Goal: Information Seeking & Learning: Learn about a topic

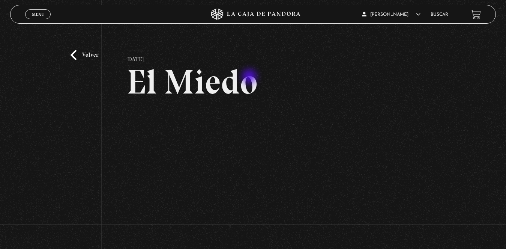
scroll to position [37, 0]
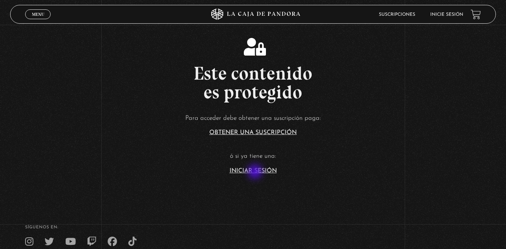
click at [257, 169] on link "Iniciar Sesión" at bounding box center [252, 171] width 47 height 6
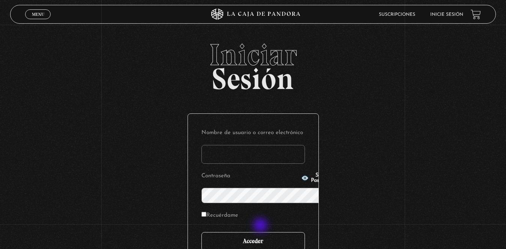
type input "karlapj14@hotmail.com"
click at [260, 232] on input "Acceder" at bounding box center [252, 241] width 103 height 19
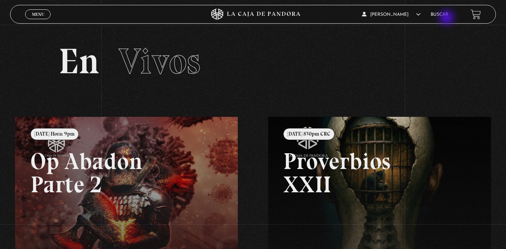
click at [446, 16] on link "Buscar" at bounding box center [439, 14] width 18 height 4
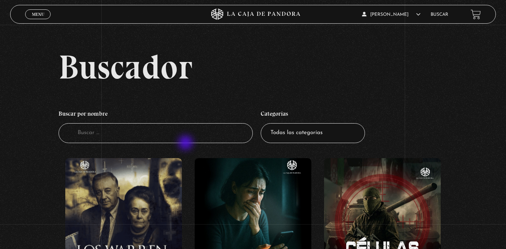
click at [185, 140] on input "Buscador" at bounding box center [155, 133] width 194 height 20
type input "miedo"
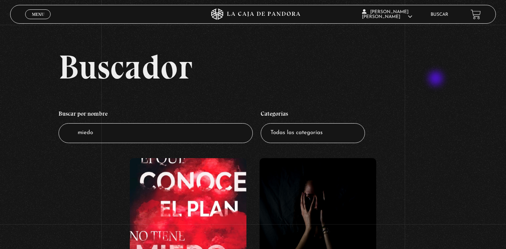
scroll to position [187, 0]
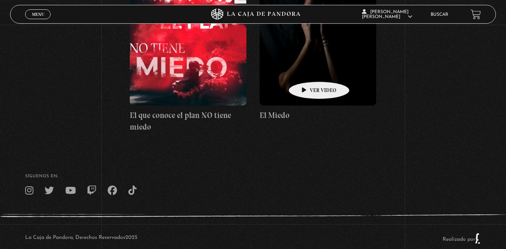
click at [307, 70] on figure at bounding box center [317, 37] width 117 height 135
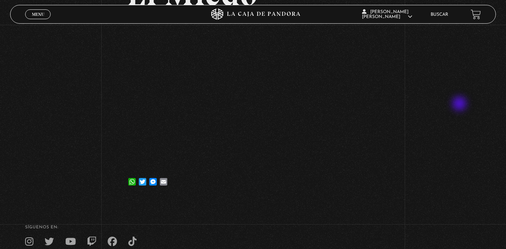
scroll to position [37, 0]
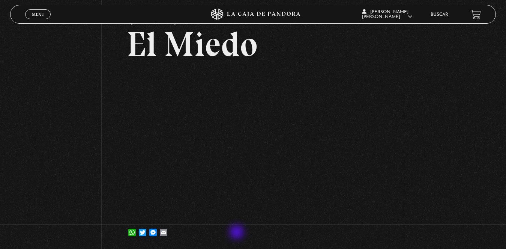
drag, startPoint x: 237, startPoint y: 232, endPoint x: 236, endPoint y: 237, distance: 4.7
click at [236, 236] on div "WhatsApp Twitter Messenger Email" at bounding box center [253, 228] width 252 height 15
click at [436, 16] on link "Buscar" at bounding box center [439, 14] width 18 height 4
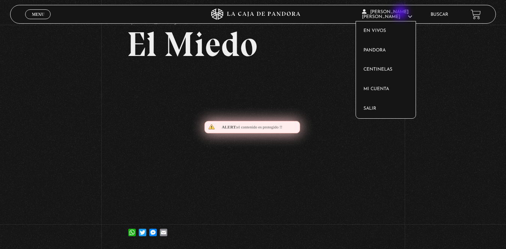
click at [401, 13] on span "CARLA MAYELA PANIAGUA JIMENEZ" at bounding box center [387, 14] width 50 height 9
